Goal: Task Accomplishment & Management: Manage account settings

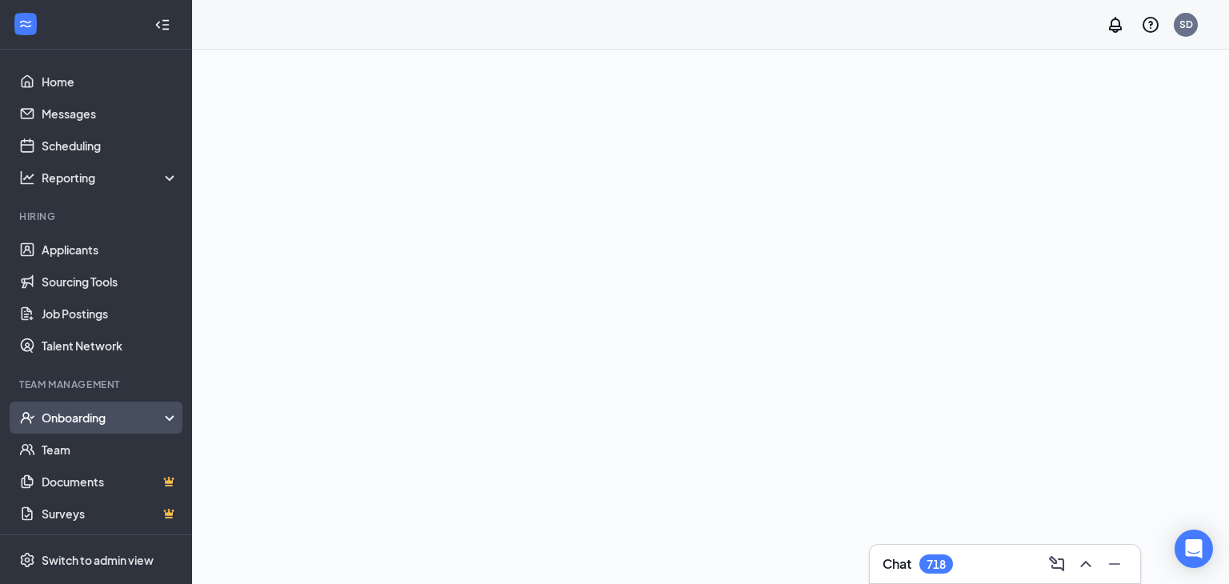
click at [81, 378] on li "Team Management Onboarding Team Documents Surveys" at bounding box center [95, 454] width 191 height 152
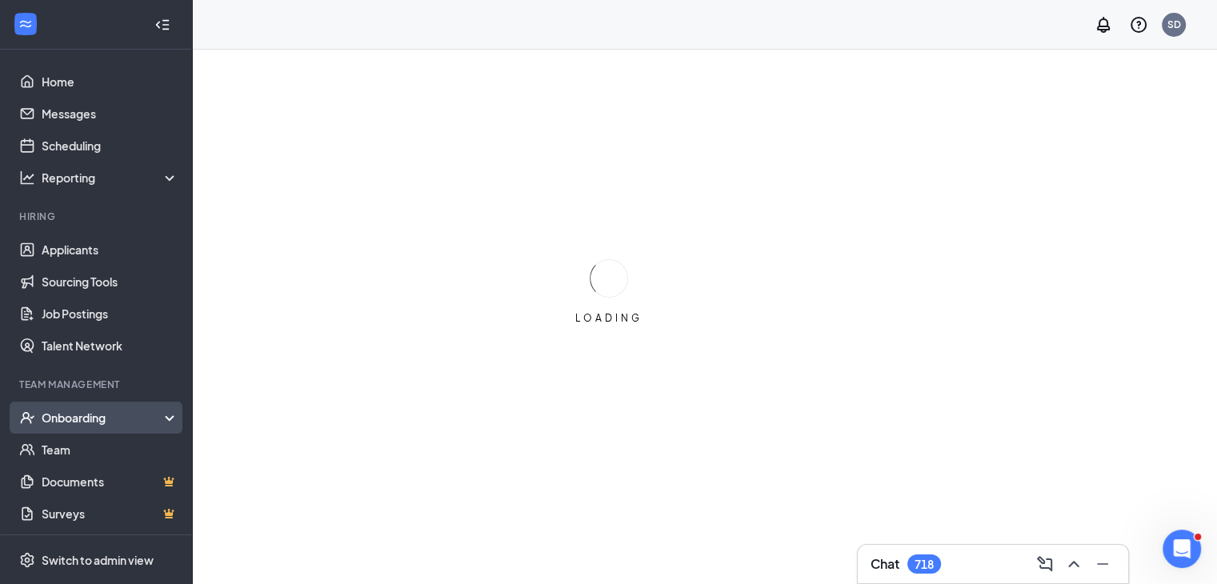
click at [88, 407] on div "Onboarding" at bounding box center [96, 418] width 192 height 32
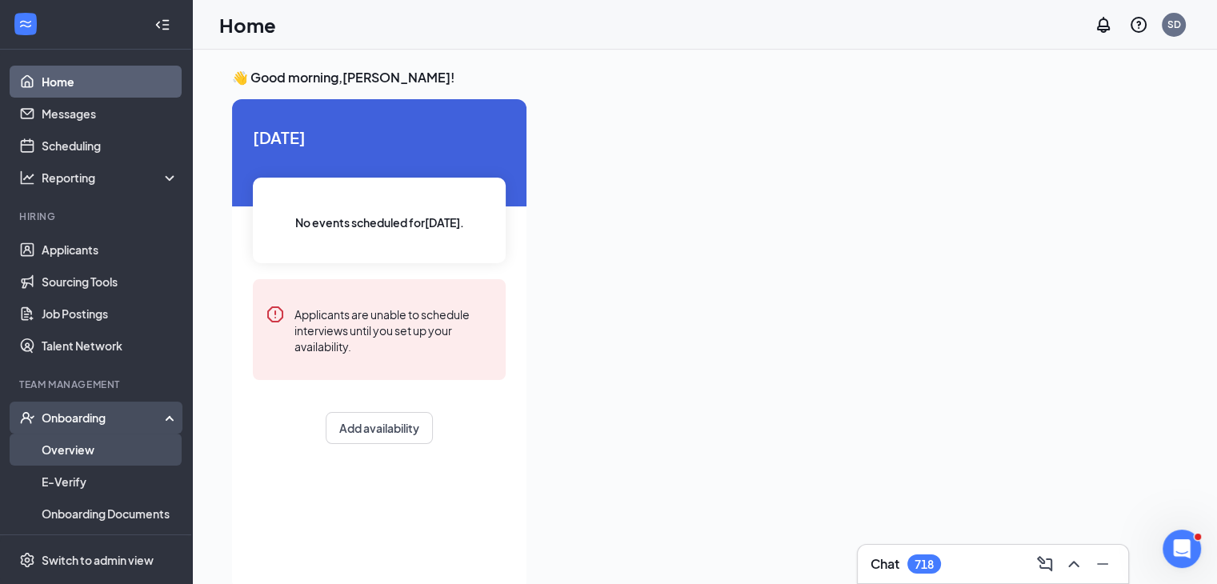
click at [73, 454] on link "Overview" at bounding box center [110, 450] width 137 height 32
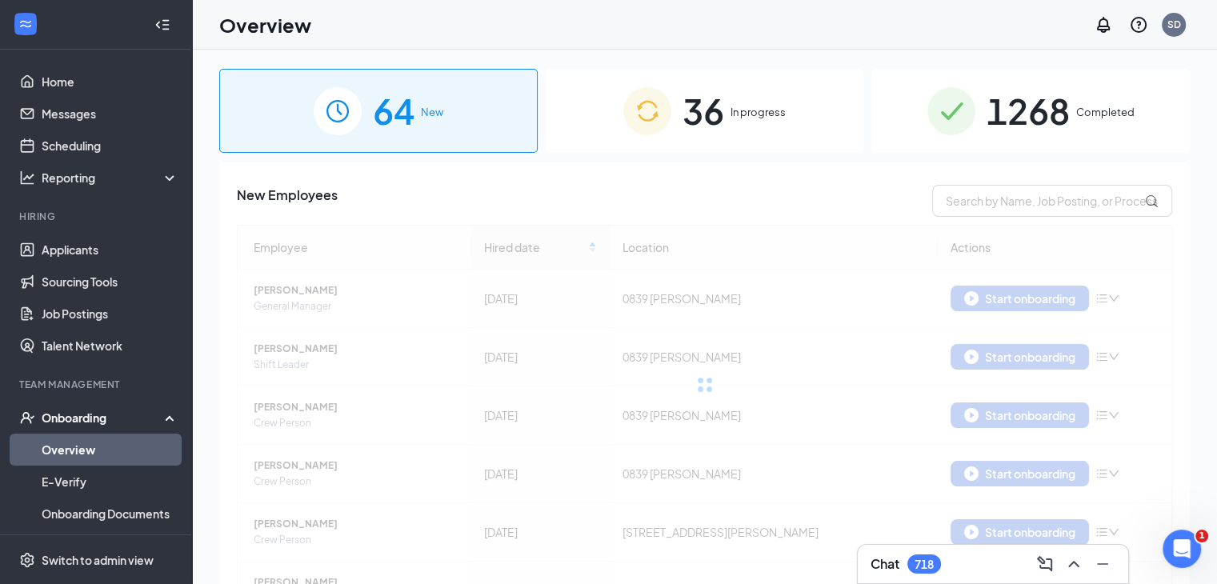
click at [736, 120] on span "In progress" at bounding box center [757, 112] width 55 height 16
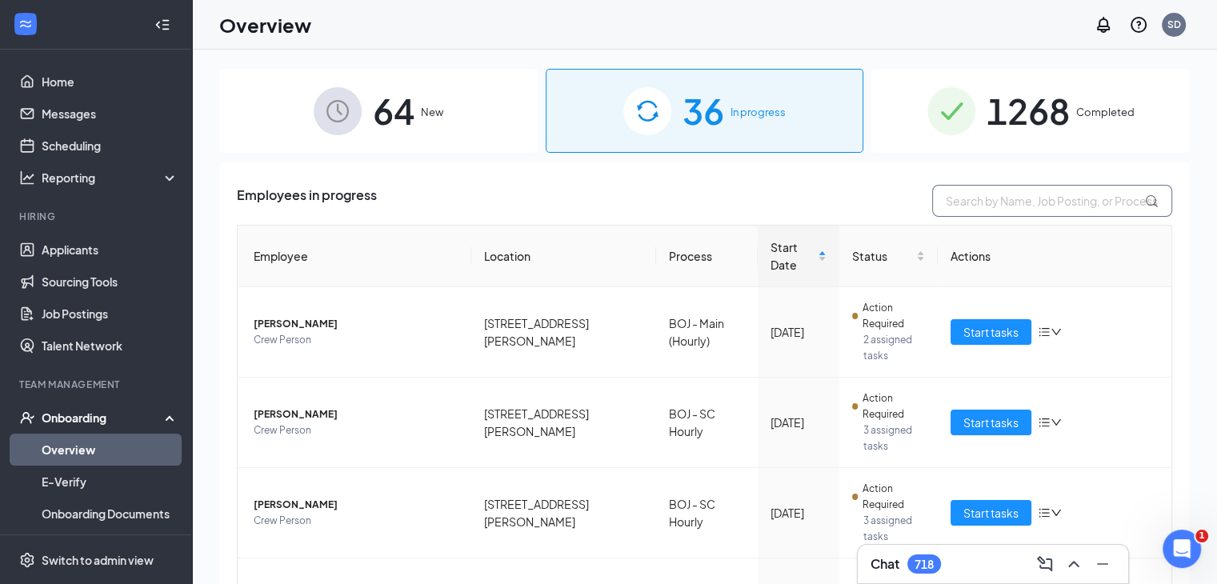
click at [954, 204] on input "text" at bounding box center [1052, 201] width 240 height 32
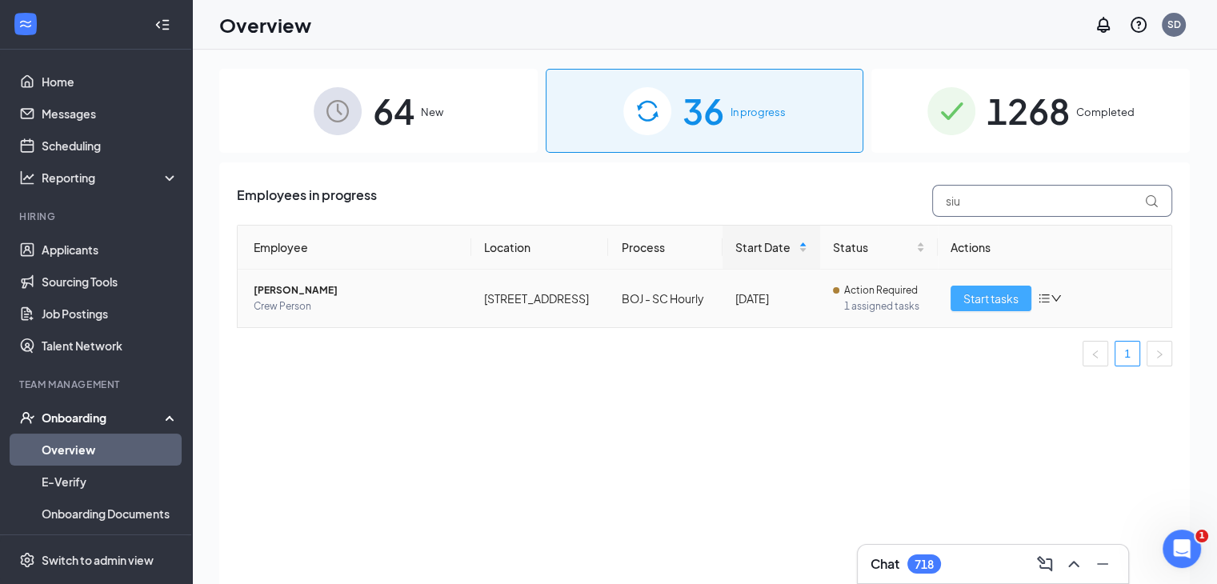
type input "siu"
click at [999, 295] on span "Start tasks" at bounding box center [990, 299] width 55 height 18
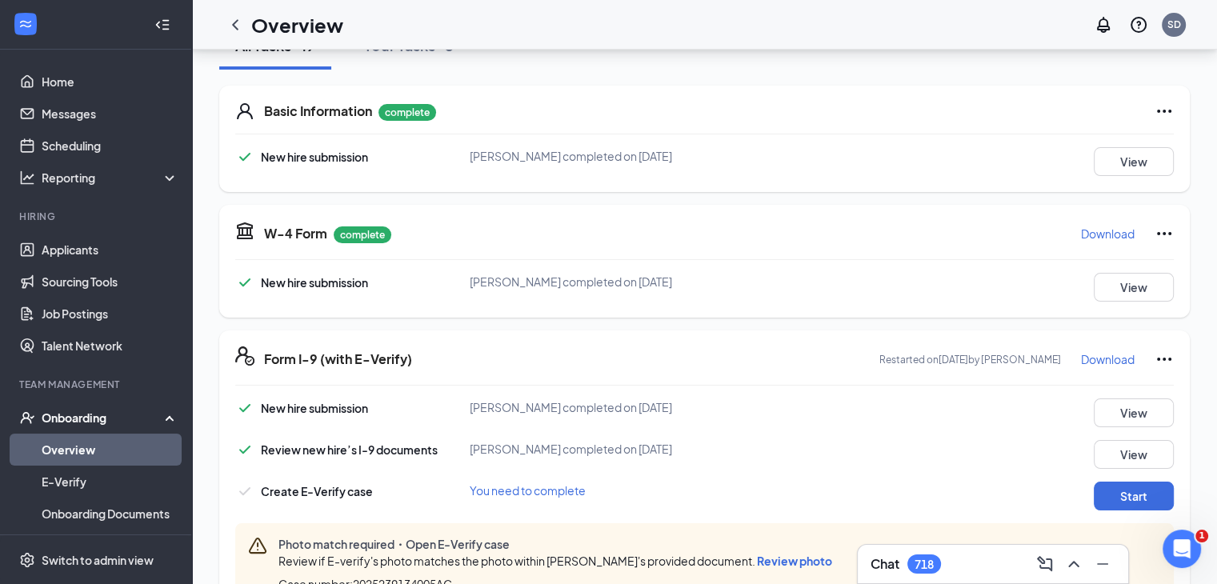
scroll to position [234, 0]
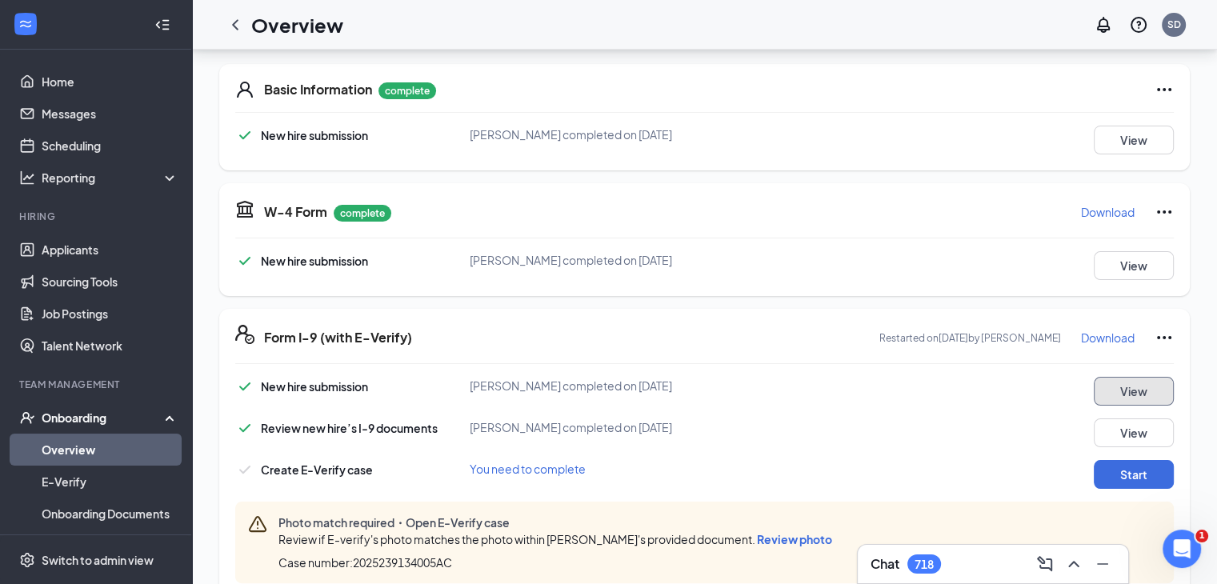
click at [1124, 393] on button "View" at bounding box center [1134, 391] width 80 height 29
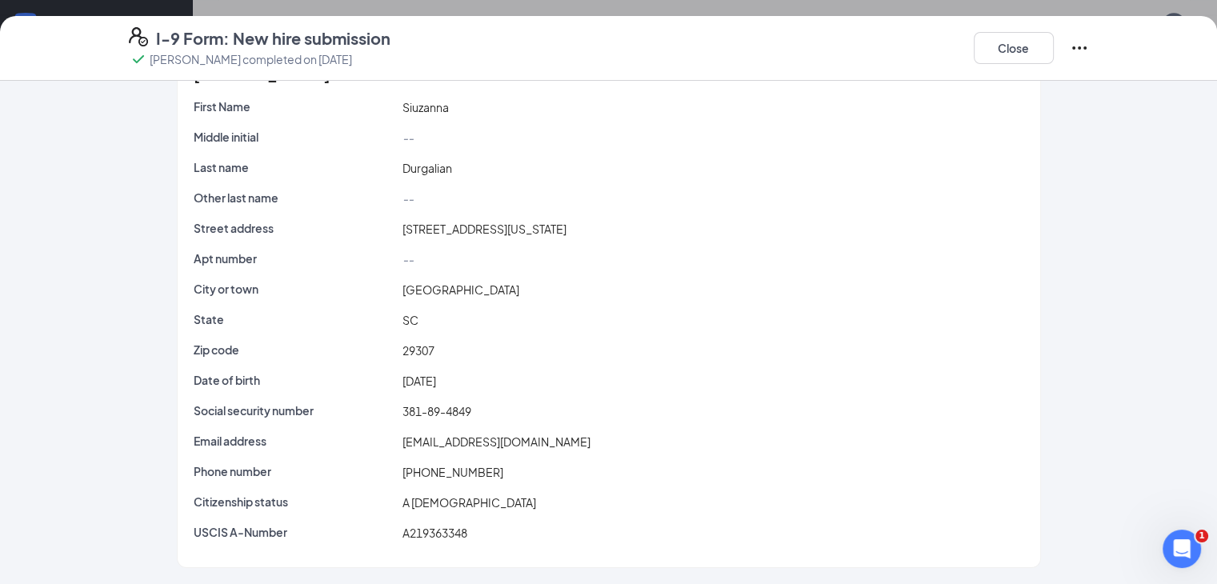
scroll to position [1051, 0]
click at [1054, 48] on button "Close" at bounding box center [1014, 48] width 80 height 32
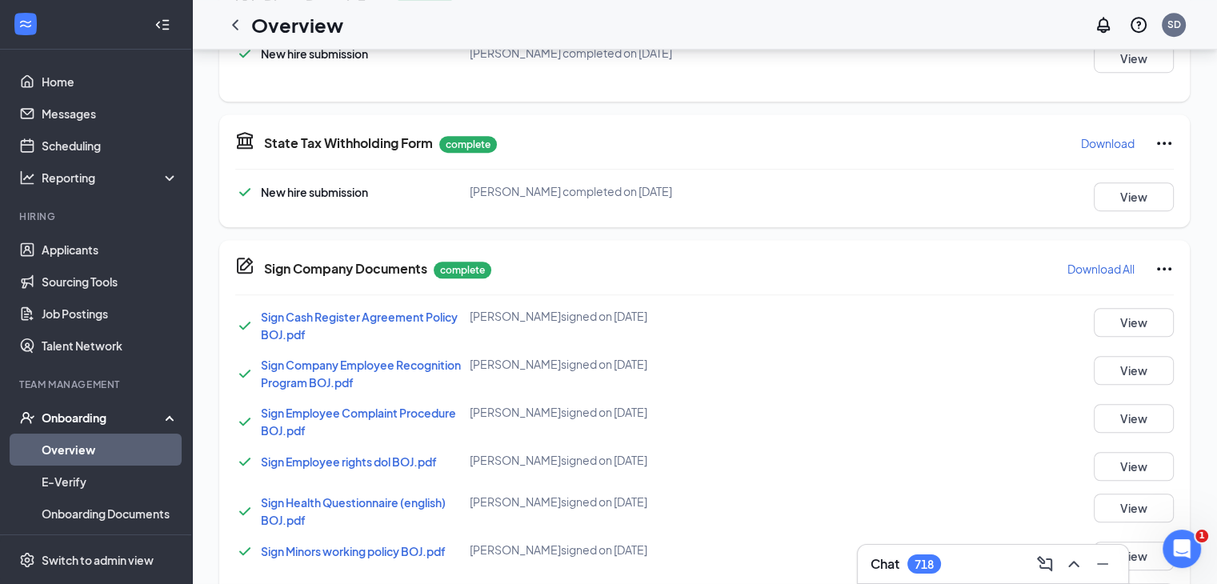
scroll to position [333, 0]
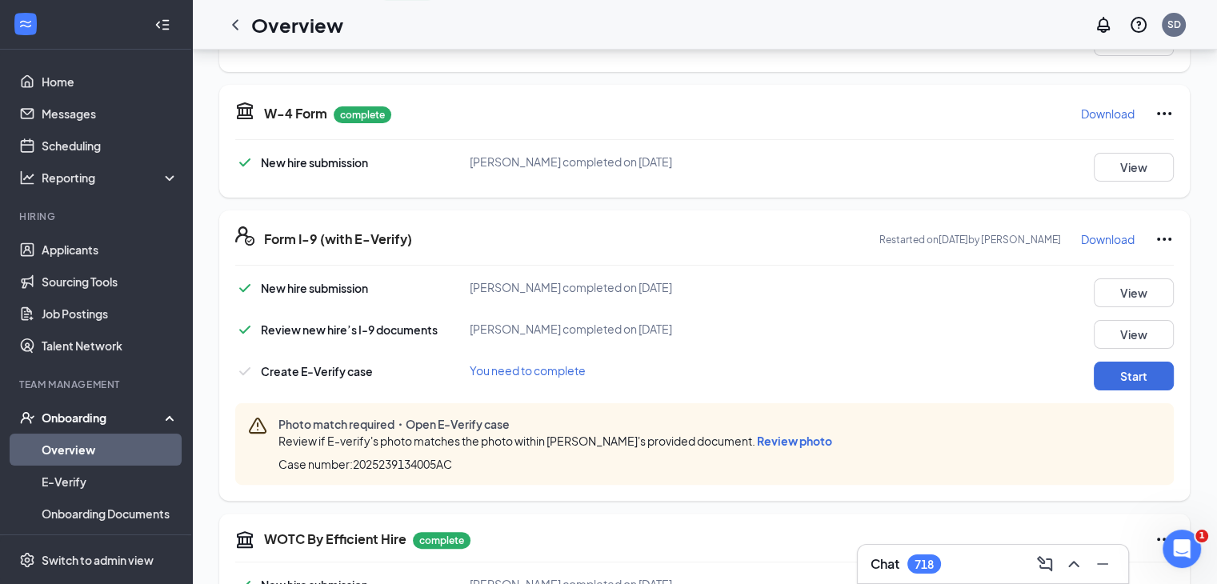
click at [802, 443] on span "Review photo" at bounding box center [794, 441] width 75 height 14
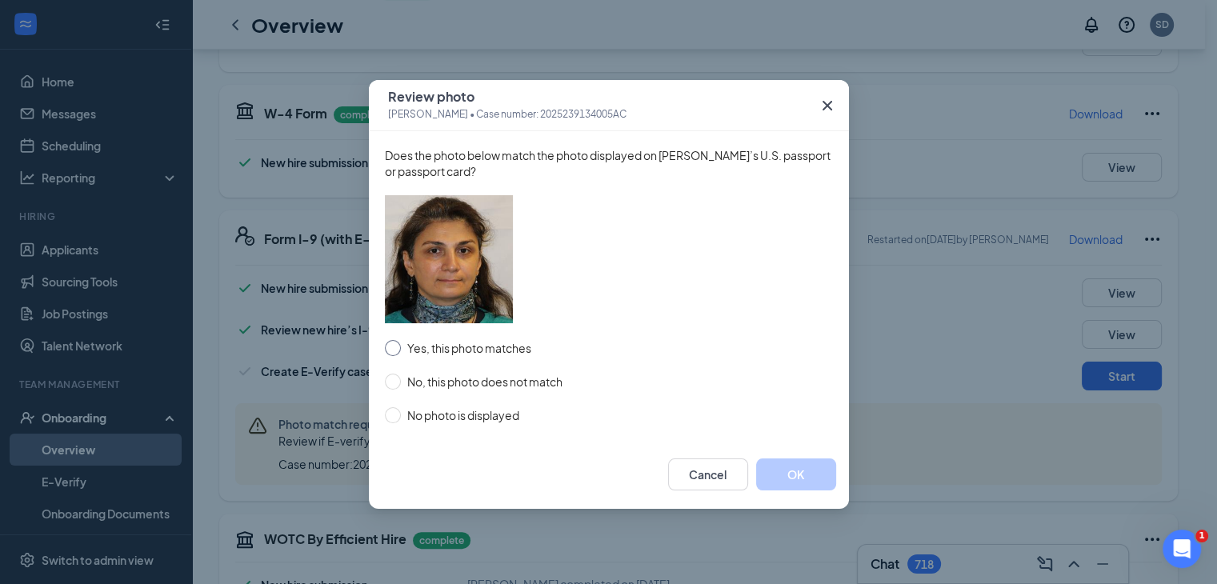
click at [387, 350] on input "Yes, this photo matches" at bounding box center [393, 348] width 16 height 16
radio input "true"
click at [809, 474] on button "OK" at bounding box center [796, 474] width 80 height 32
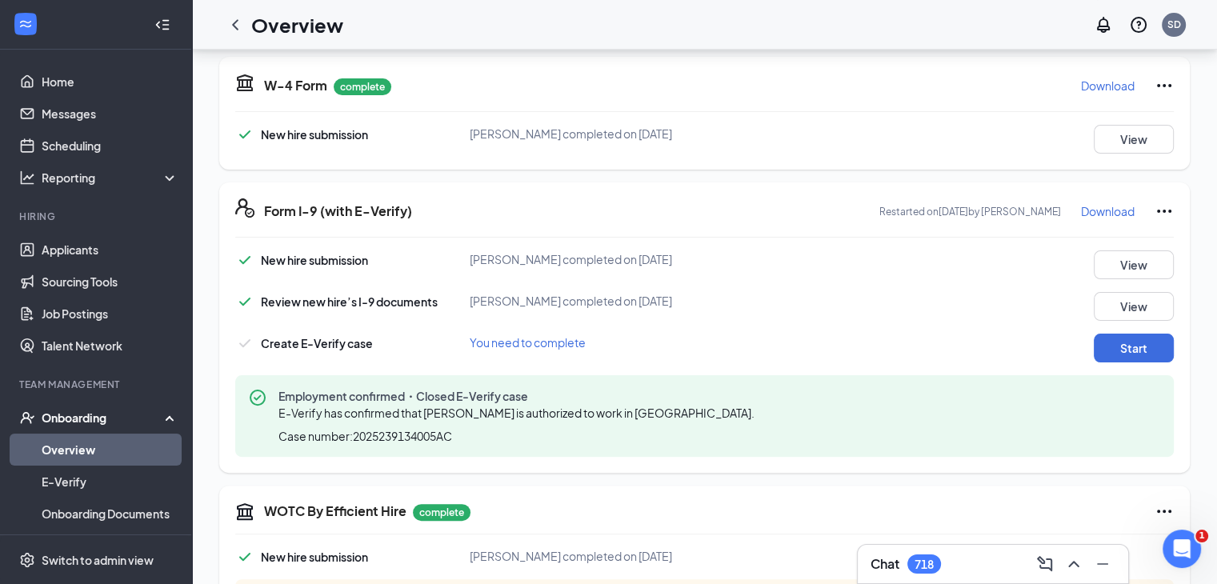
scroll to position [348, 0]
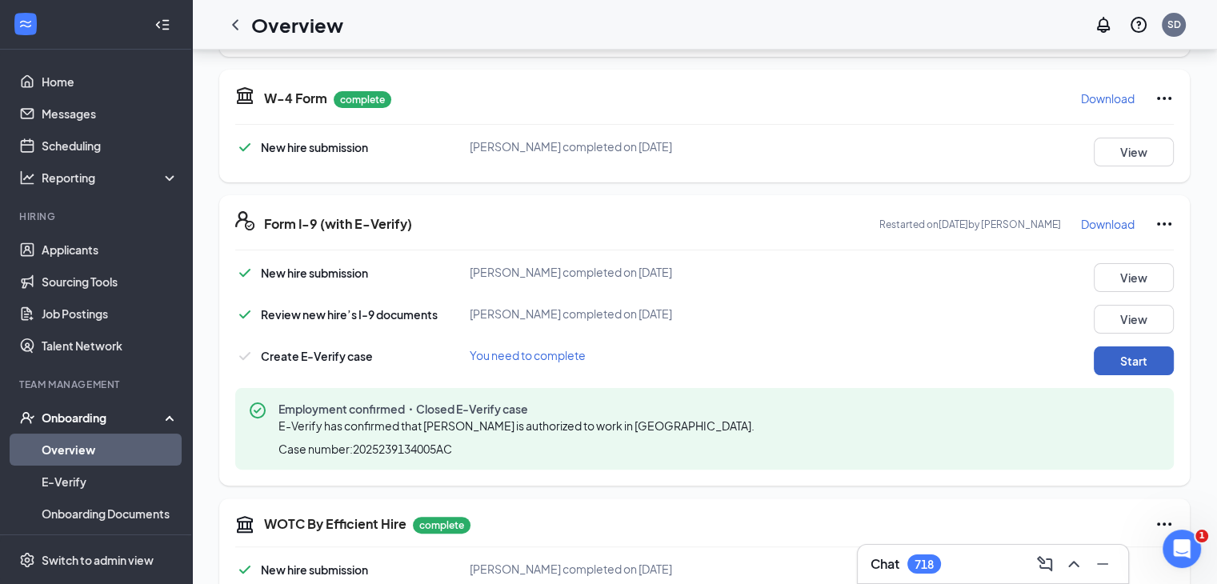
click at [1116, 366] on button "Start" at bounding box center [1134, 360] width 80 height 29
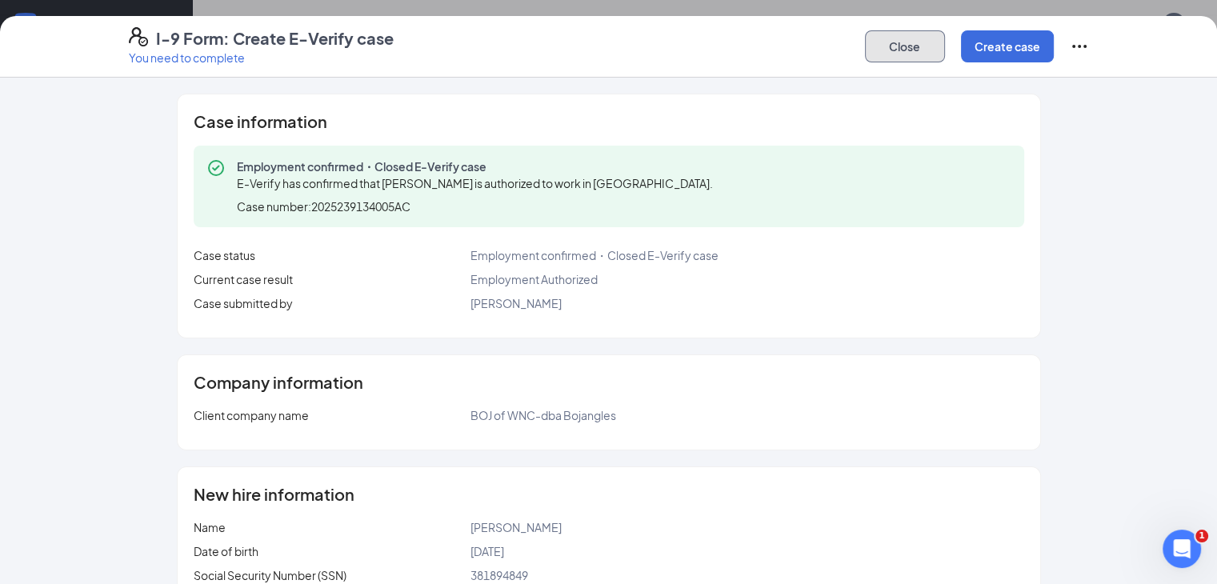
click at [945, 38] on button "Close" at bounding box center [905, 46] width 80 height 32
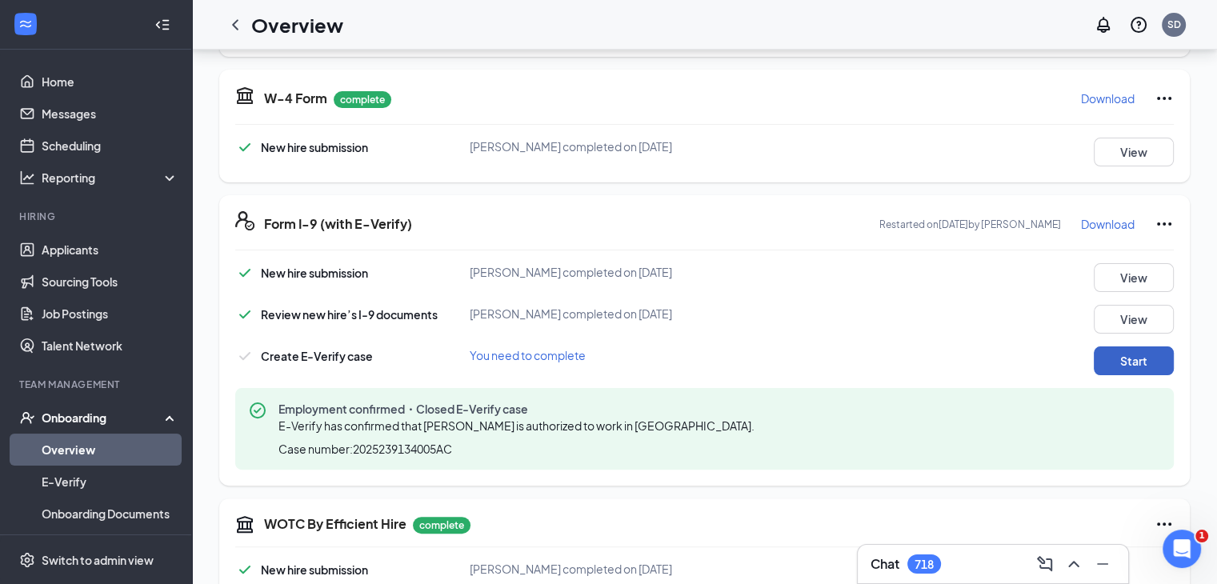
click at [1128, 358] on button "Start" at bounding box center [1134, 360] width 80 height 29
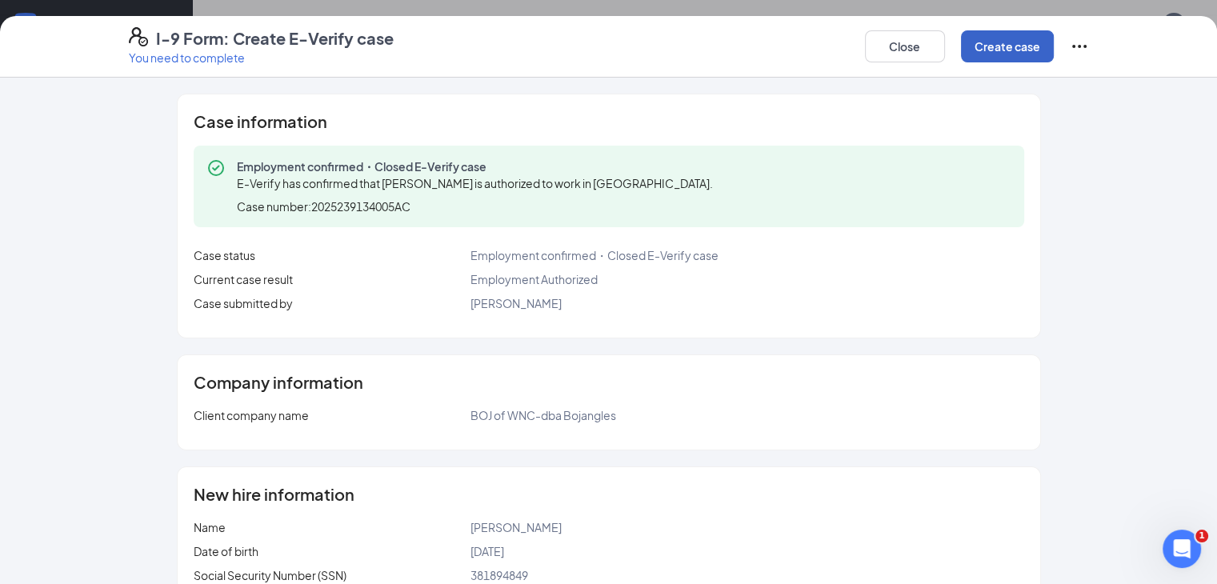
click at [1054, 52] on button "Create case" at bounding box center [1007, 46] width 93 height 32
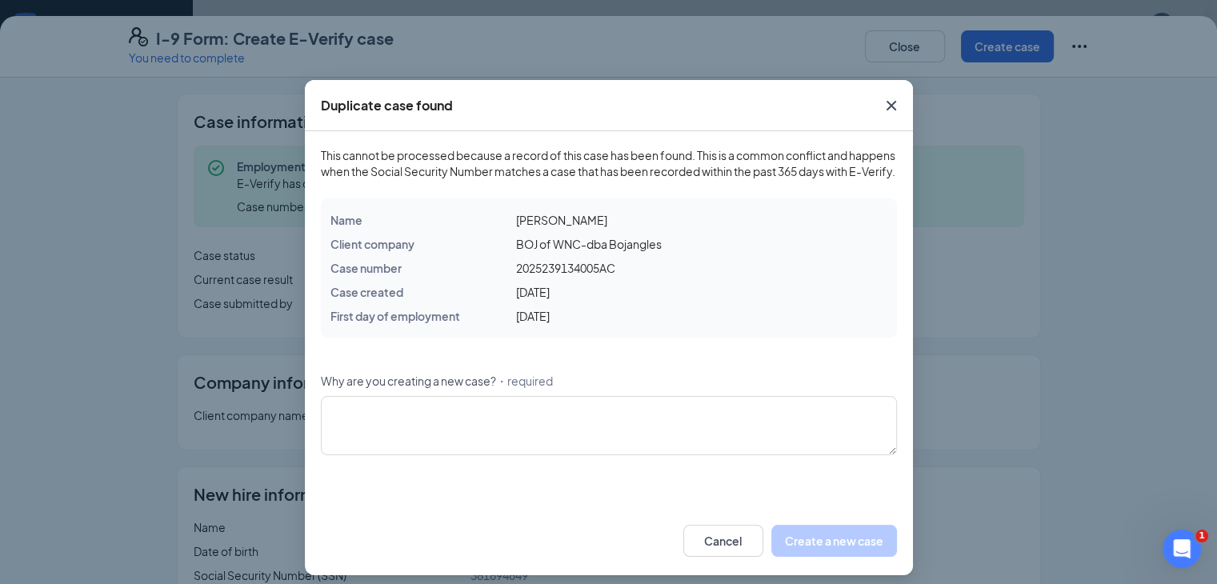
click at [887, 100] on icon "Cross" at bounding box center [891, 105] width 19 height 19
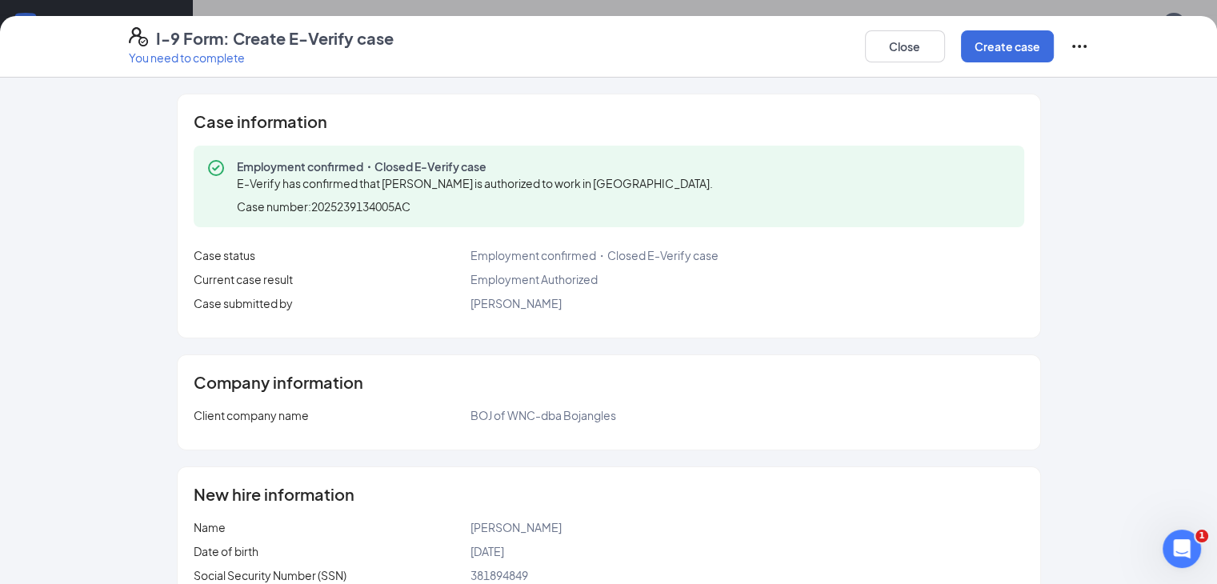
click at [1087, 46] on icon "Ellipses" at bounding box center [1079, 46] width 14 height 3
click at [1144, 78] on span "Mark as complete" at bounding box center [1116, 80] width 94 height 16
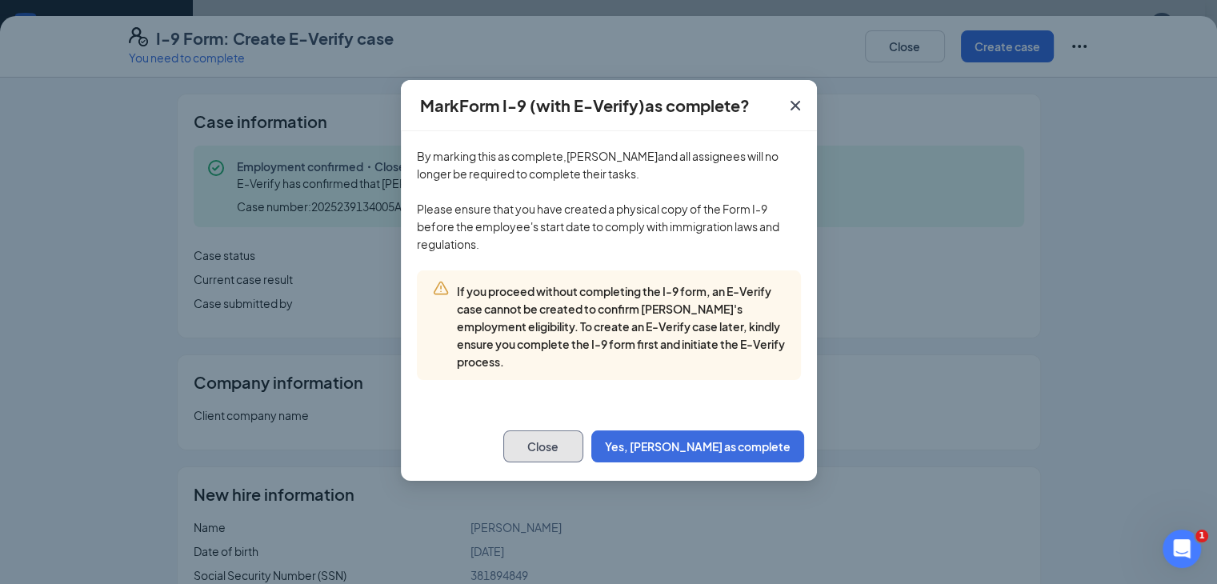
click at [583, 450] on button "Close" at bounding box center [543, 446] width 80 height 32
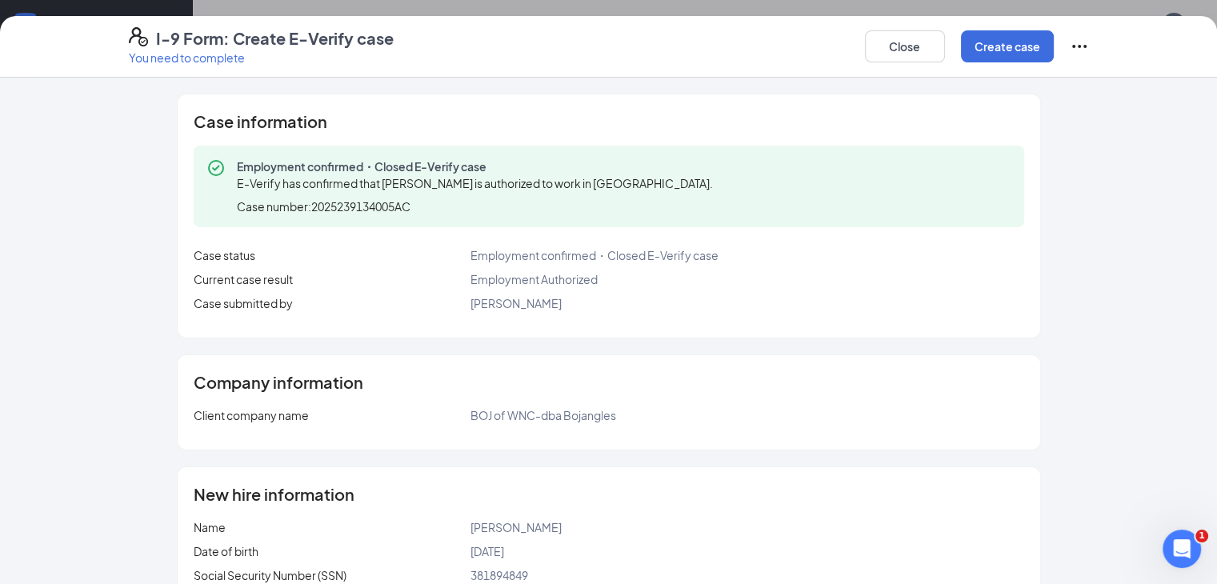
scroll to position [561, 0]
drag, startPoint x: 1196, startPoint y: 271, endPoint x: 1203, endPoint y: 276, distance: 8.7
click at [1121, 275] on div "Case information Employment confirmed・Closed E-Verify case E-Verify has confirm…" at bounding box center [609, 468] width 1024 height 749
drag, startPoint x: 1203, startPoint y: 277, endPoint x: 1204, endPoint y: 350, distance: 72.8
click at [1204, 350] on div "Case information Employment confirmed・Closed E-Verify case E-Verify has confirm…" at bounding box center [608, 331] width 1217 height 506
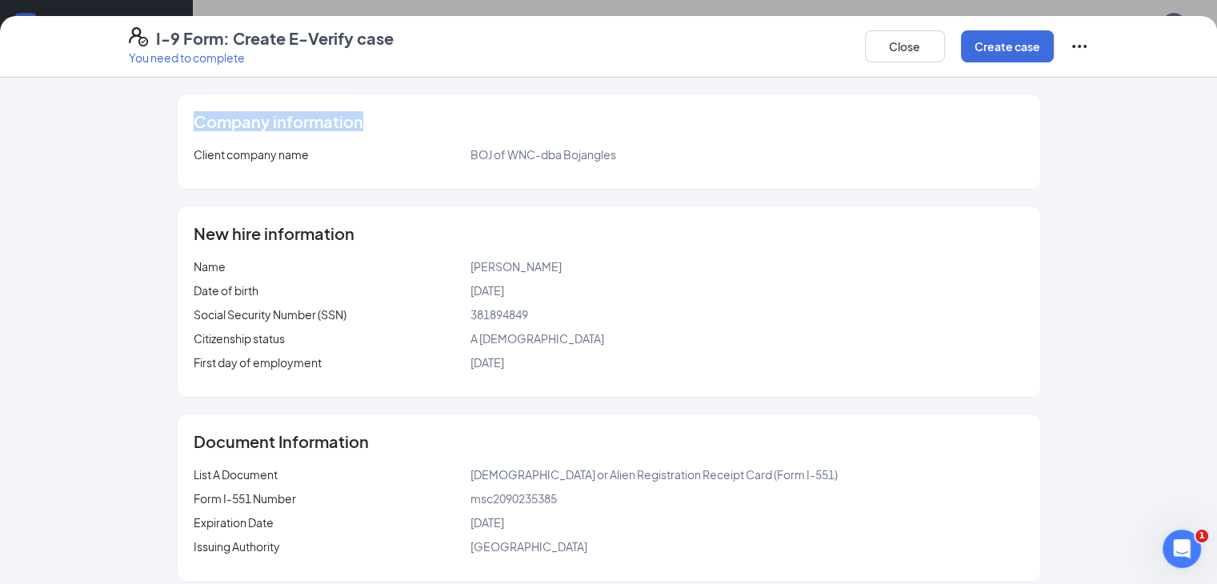
scroll to position [273, 0]
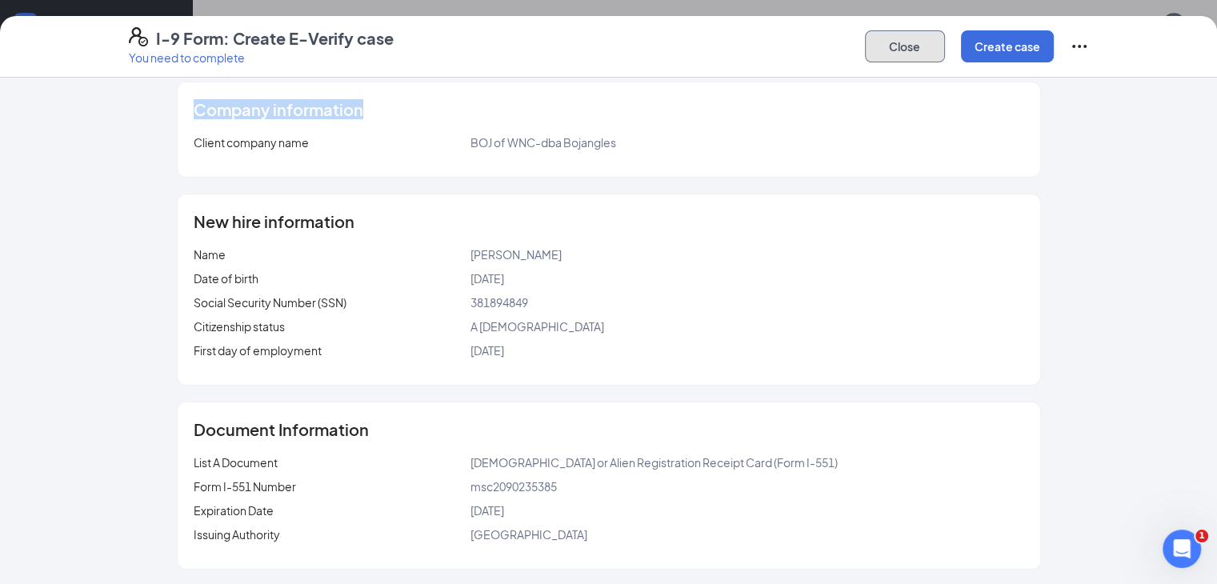
click at [945, 42] on button "Close" at bounding box center [905, 46] width 80 height 32
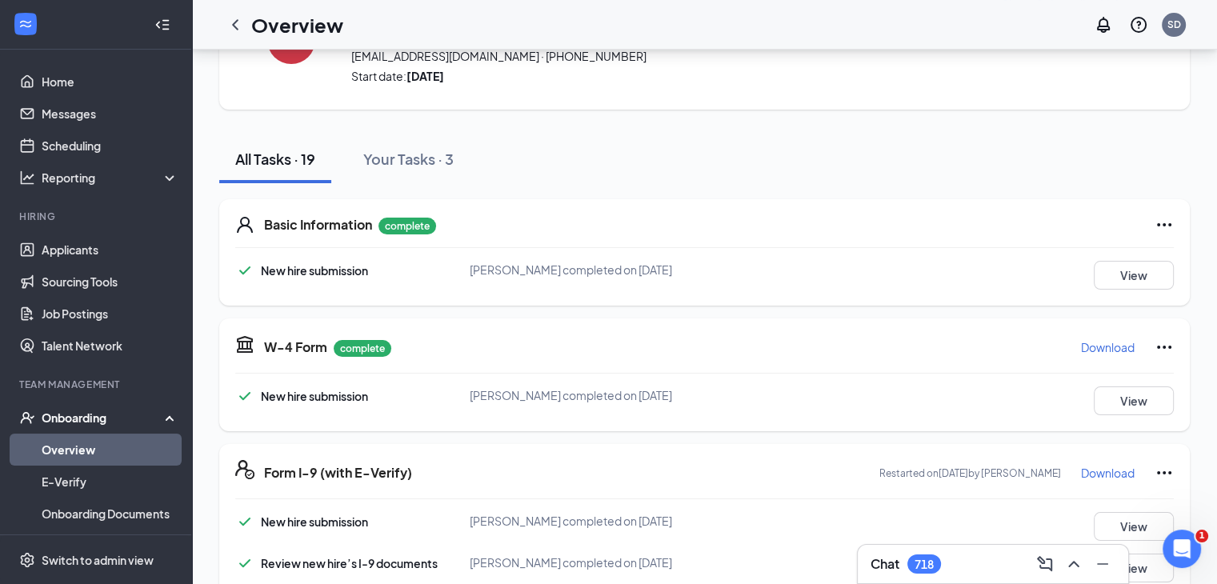
scroll to position [0, 0]
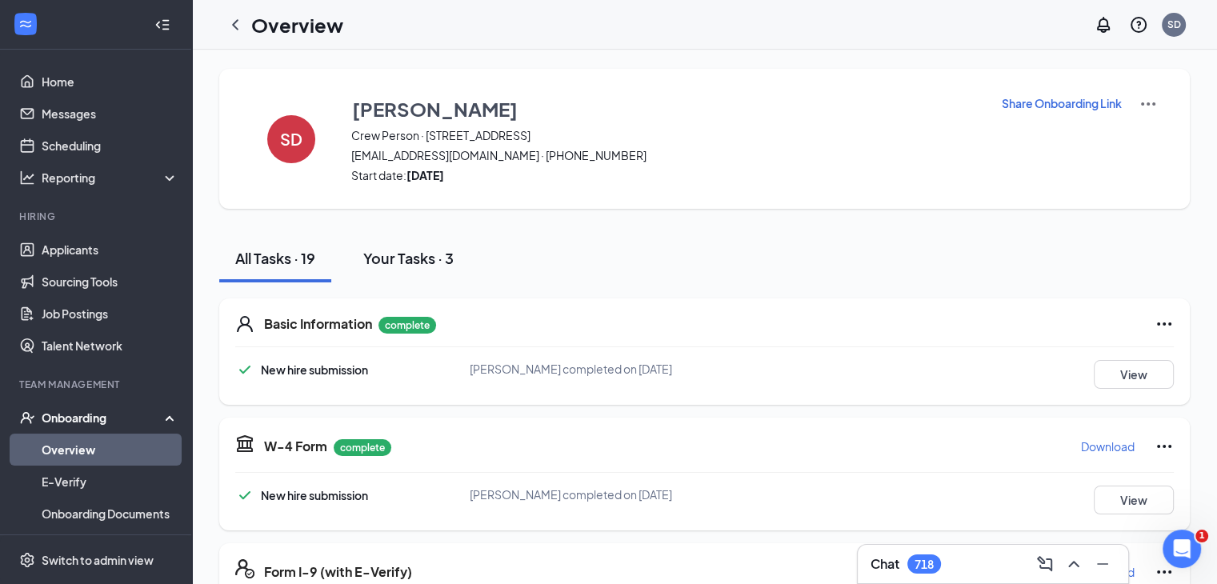
click at [422, 254] on div "Your Tasks · 3" at bounding box center [408, 258] width 90 height 20
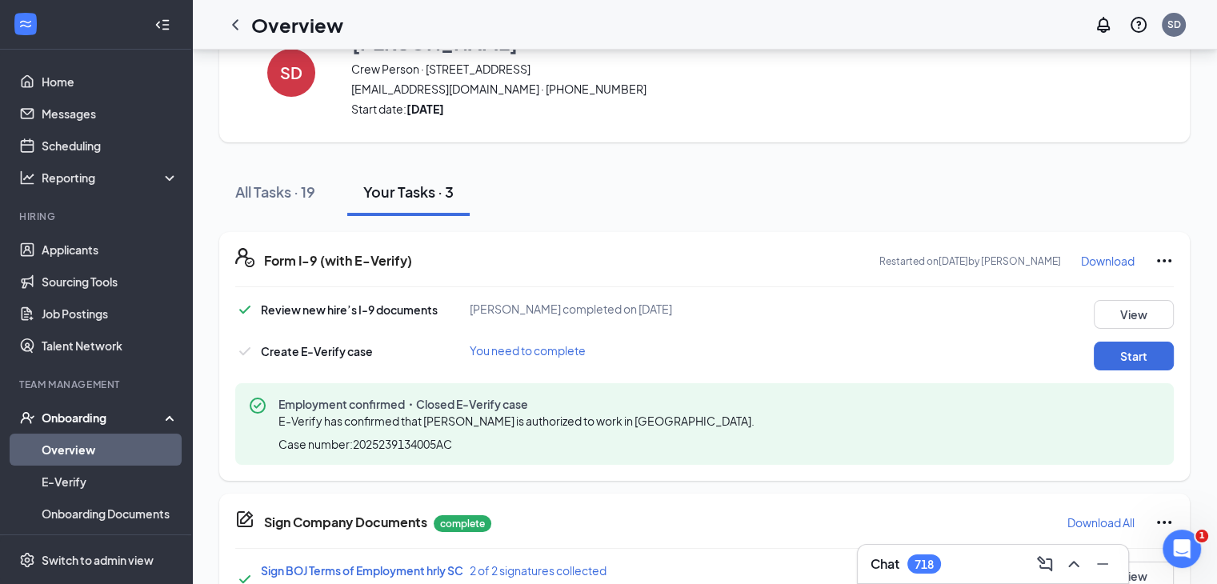
scroll to position [114, 0]
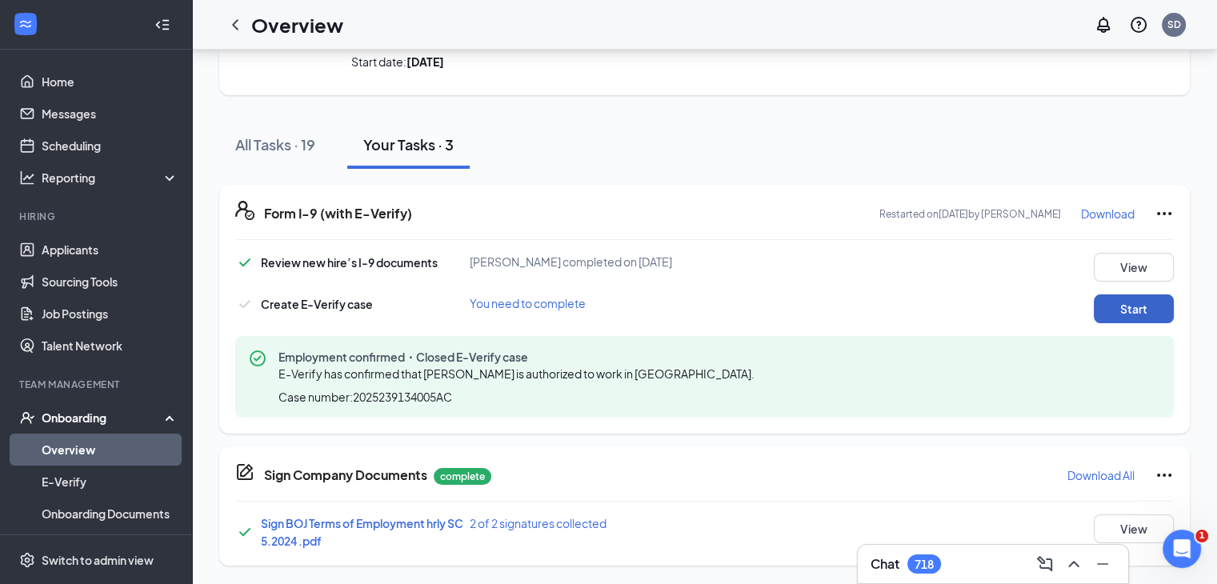
click at [1152, 311] on button "Start" at bounding box center [1134, 308] width 80 height 29
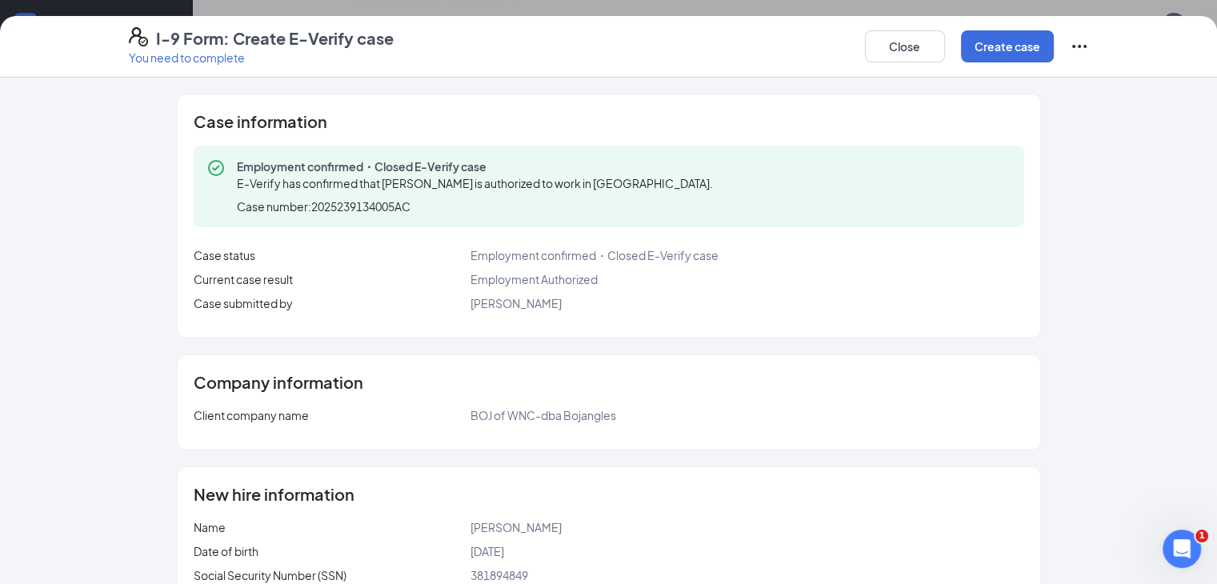
click at [1089, 44] on icon "Ellipses" at bounding box center [1079, 46] width 19 height 19
click at [1154, 81] on span "Mark as complete" at bounding box center [1116, 80] width 94 height 16
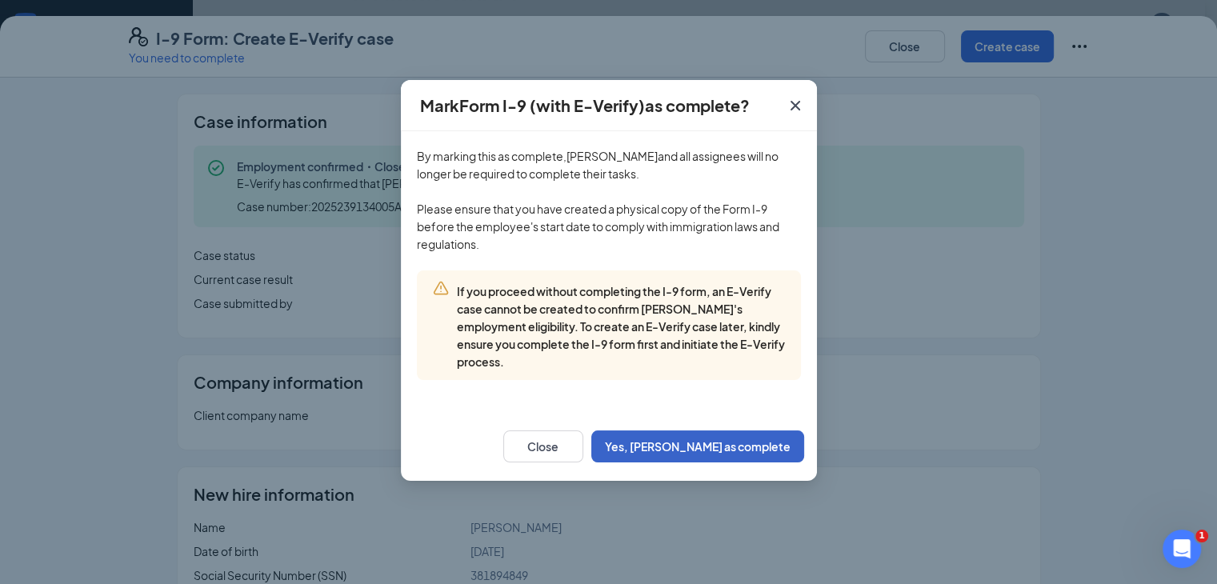
click at [774, 443] on button "Yes, [PERSON_NAME] as complete" at bounding box center [697, 446] width 213 height 32
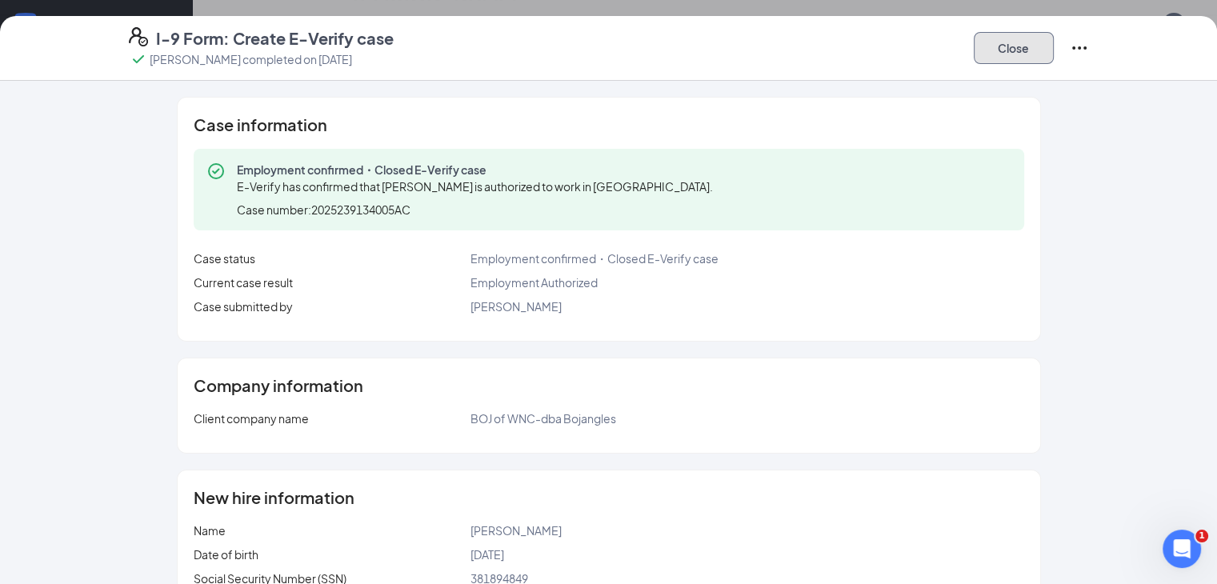
click at [1054, 46] on button "Close" at bounding box center [1014, 48] width 80 height 32
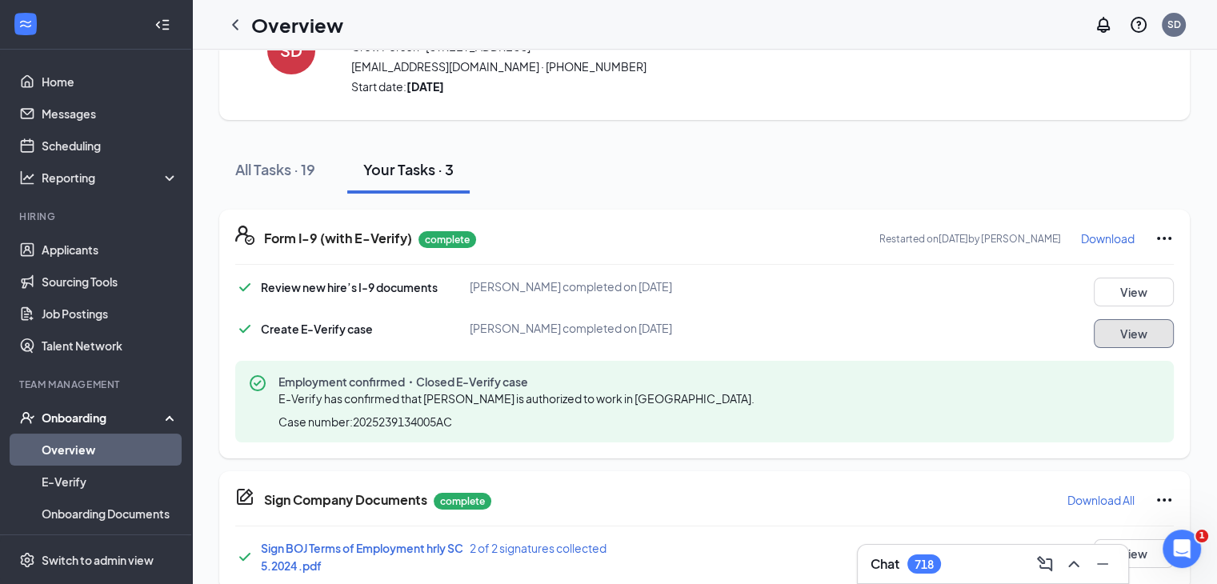
scroll to position [0, 0]
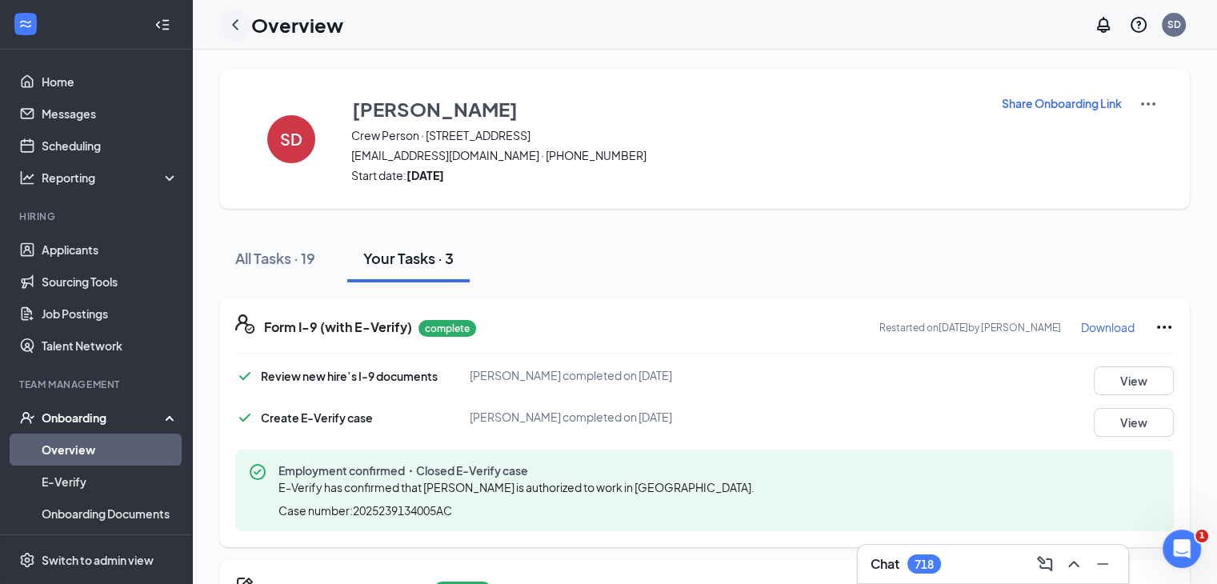
click at [243, 26] on icon "ChevronLeft" at bounding box center [235, 24] width 19 height 19
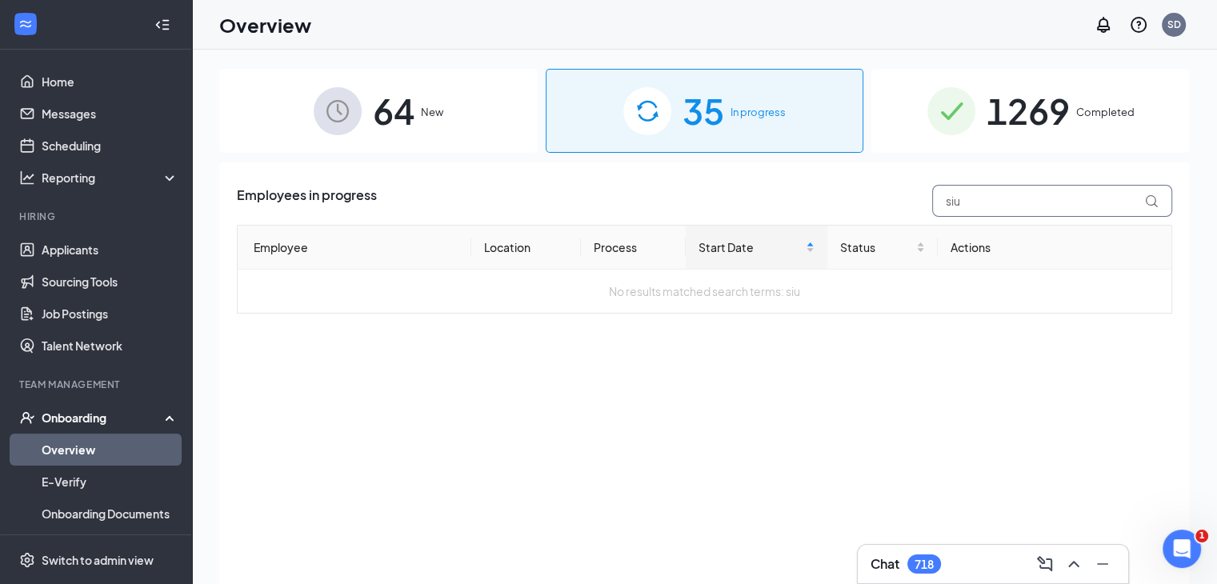
click at [987, 201] on input "siu" at bounding box center [1052, 201] width 240 height 32
type input "s"
click at [979, 138] on div "1269 Completed" at bounding box center [1030, 111] width 318 height 84
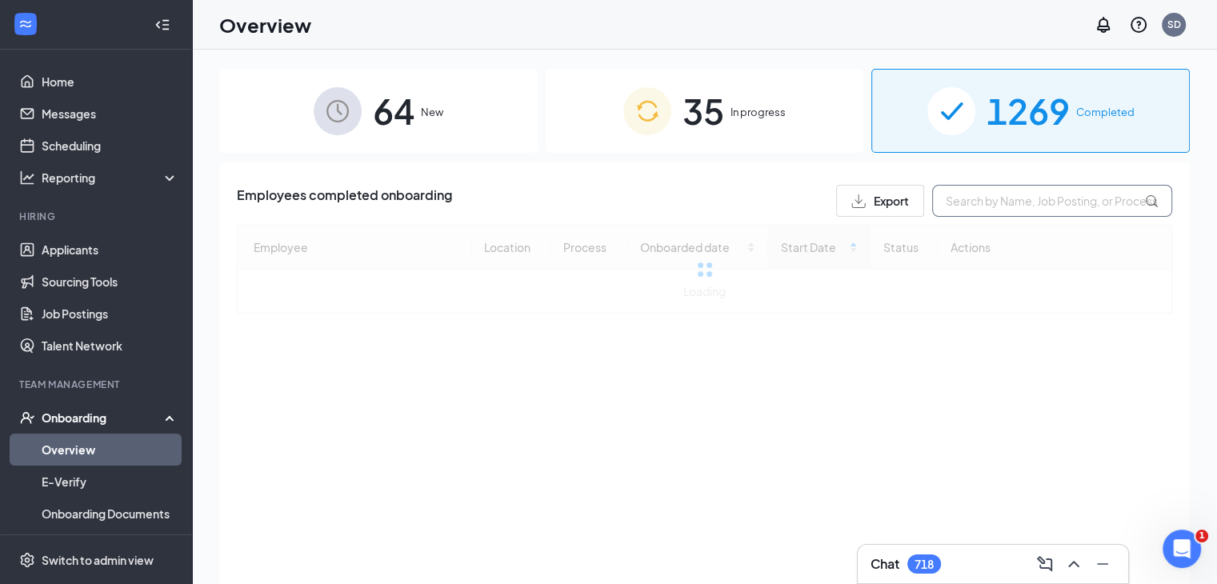
click at [989, 193] on input "text" at bounding box center [1052, 201] width 240 height 32
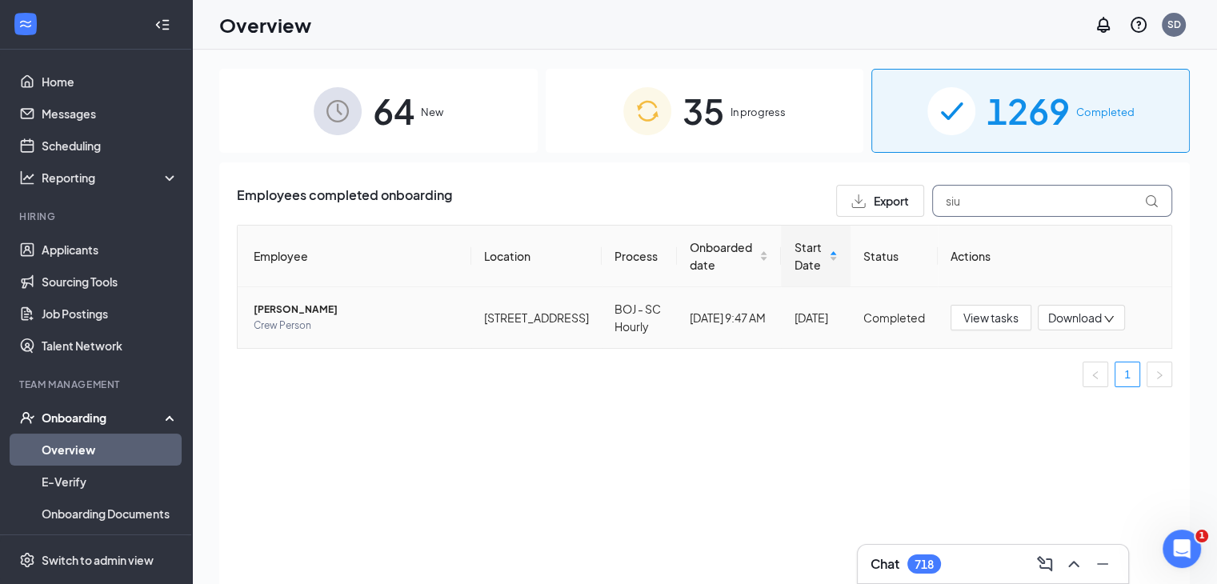
type input "siu"
click at [303, 304] on span "[PERSON_NAME]" at bounding box center [356, 310] width 205 height 16
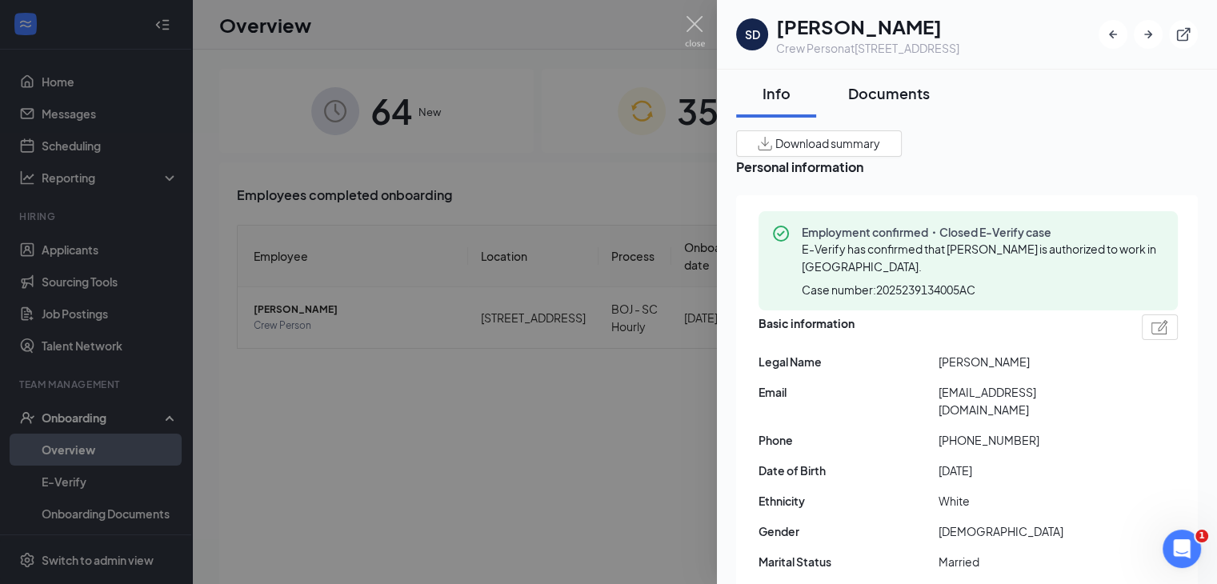
click at [892, 94] on div "Documents" at bounding box center [889, 93] width 82 height 20
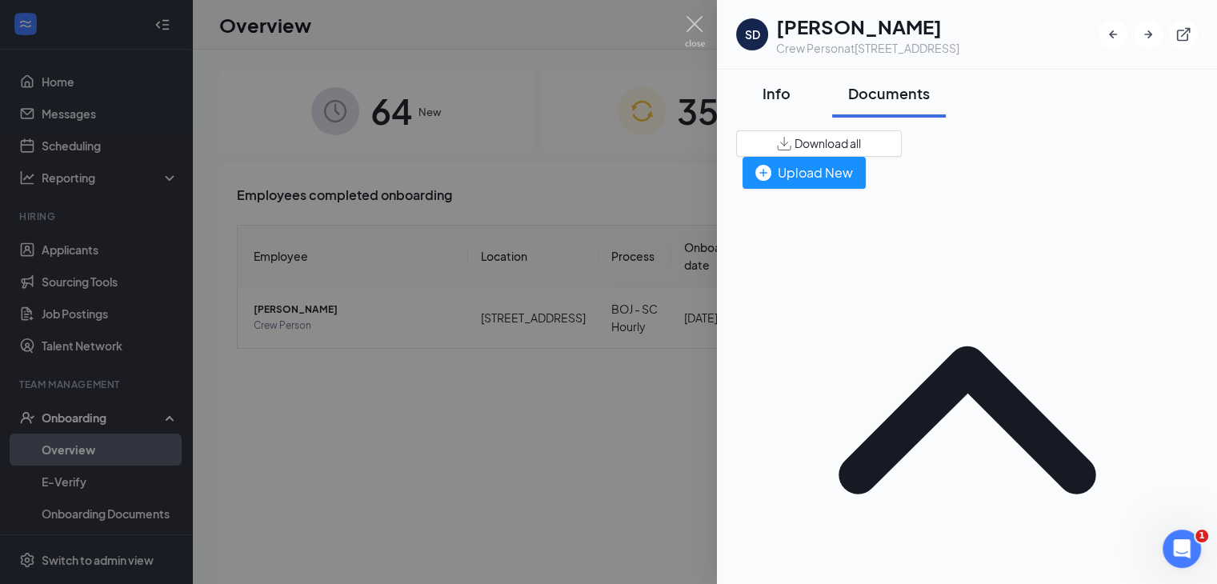
click at [782, 86] on div "Info" at bounding box center [776, 93] width 48 height 20
